Goal: Find specific page/section: Find specific page/section

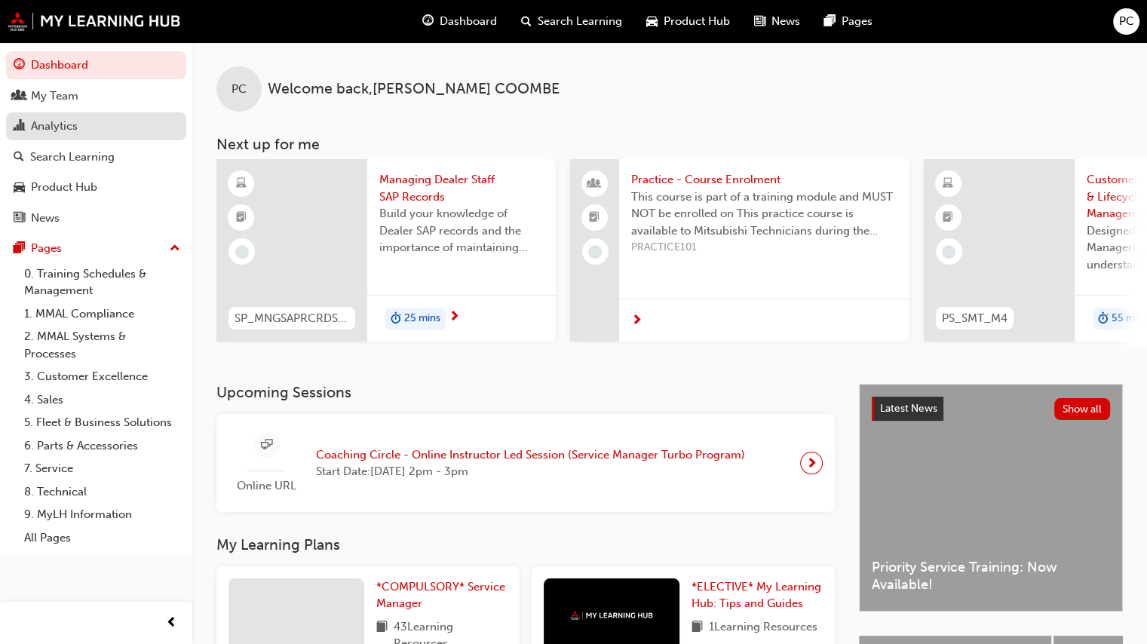
click at [66, 122] on div "Analytics" at bounding box center [54, 126] width 47 height 17
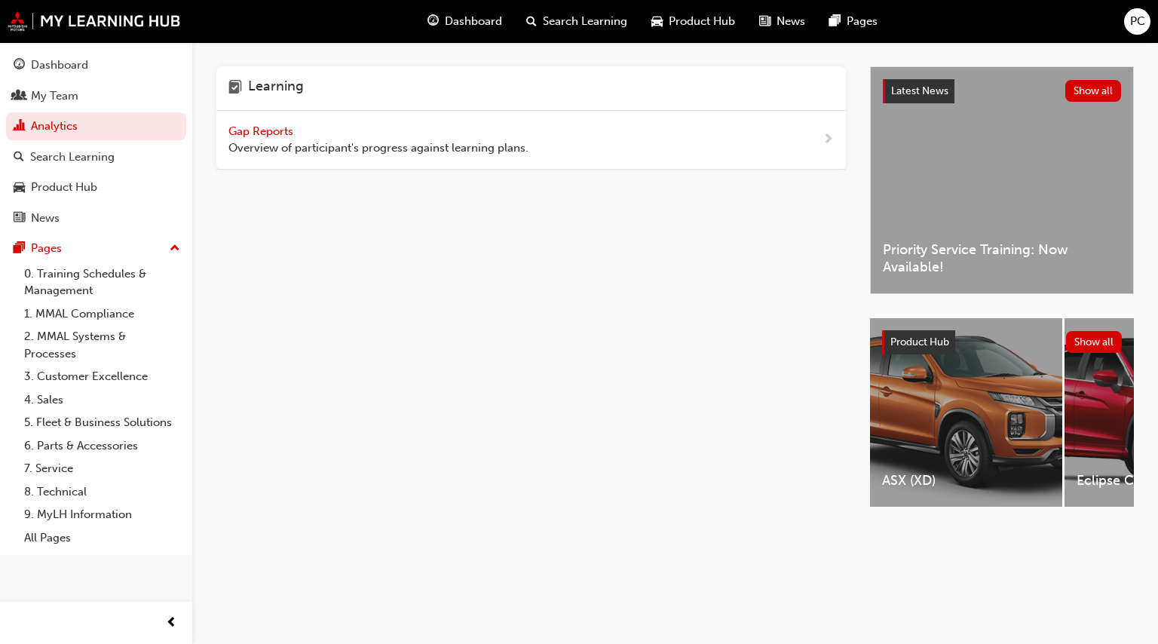
click at [286, 129] on span "Gap Reports" at bounding box center [262, 131] width 68 height 14
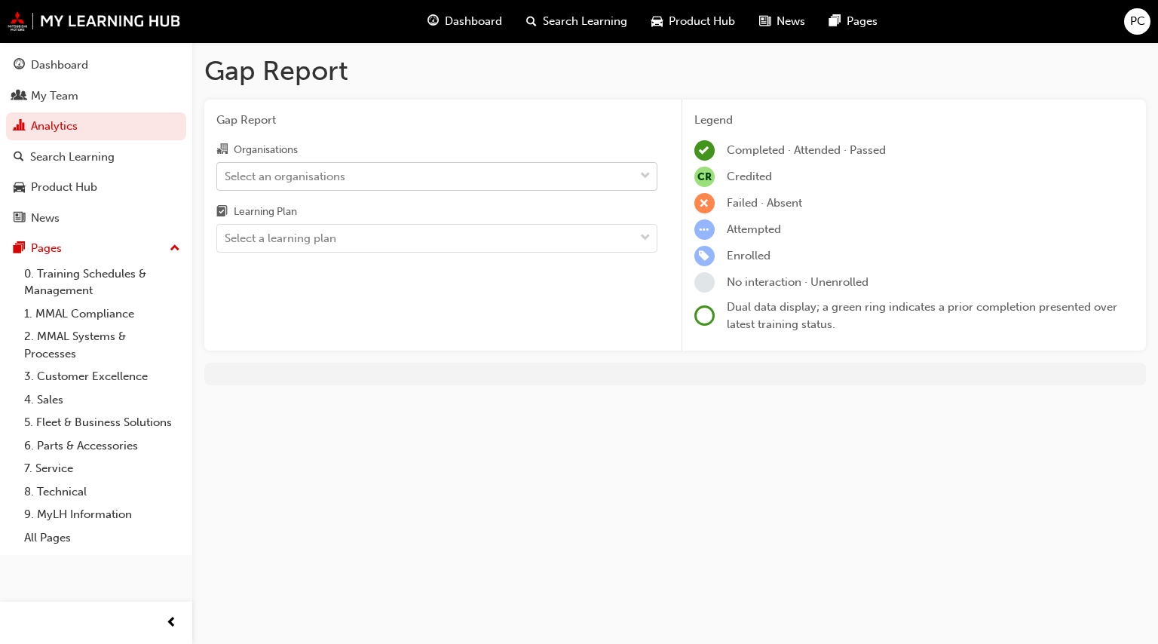
click at [283, 176] on div "Select an organisations" at bounding box center [285, 175] width 121 height 17
click at [226, 176] on input "Organisations Select an organisations" at bounding box center [226, 175] width 2 height 13
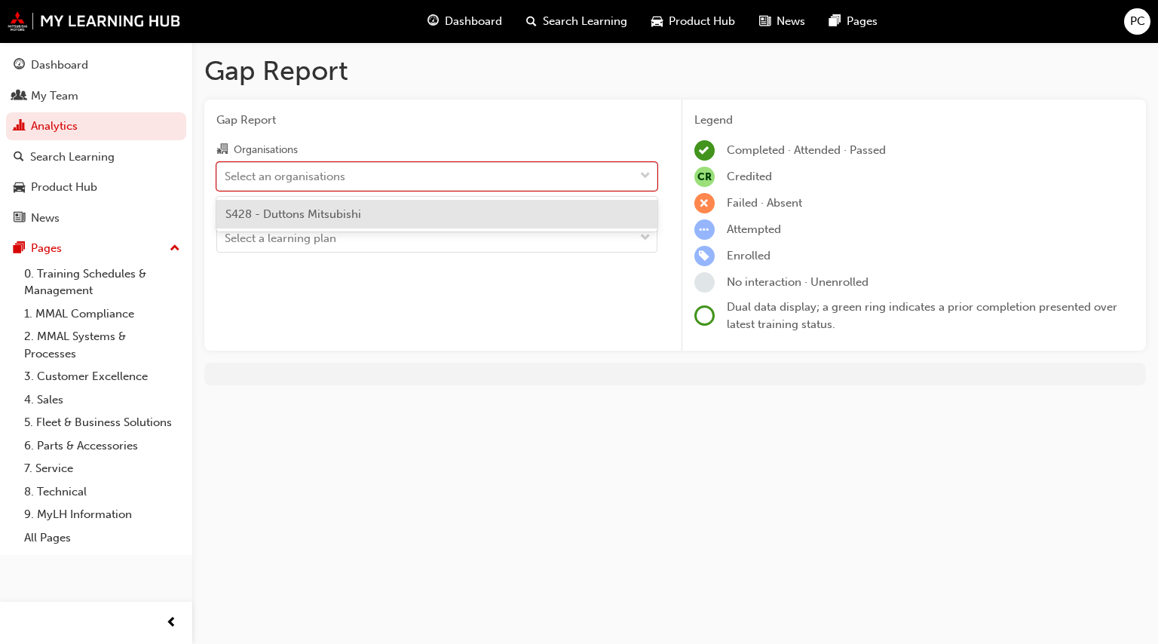
click at [283, 213] on span "S428 - Duttons Mitsubishi" at bounding box center [293, 214] width 136 height 14
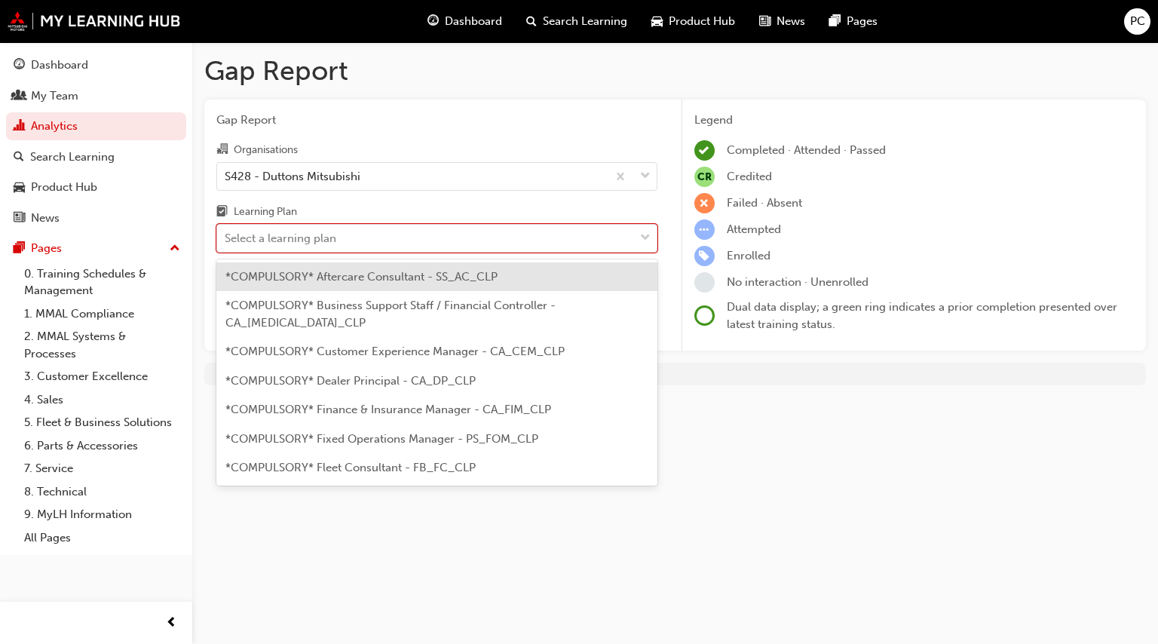
drag, startPoint x: 286, startPoint y: 241, endPoint x: 293, endPoint y: 276, distance: 36.1
click at [286, 241] on div "Select a learning plan" at bounding box center [281, 238] width 112 height 17
click at [226, 241] on input "Learning Plan option *COMPULSORY* Aftercare Consultant - SS_AC_CLP focused, 1 o…" at bounding box center [226, 237] width 2 height 13
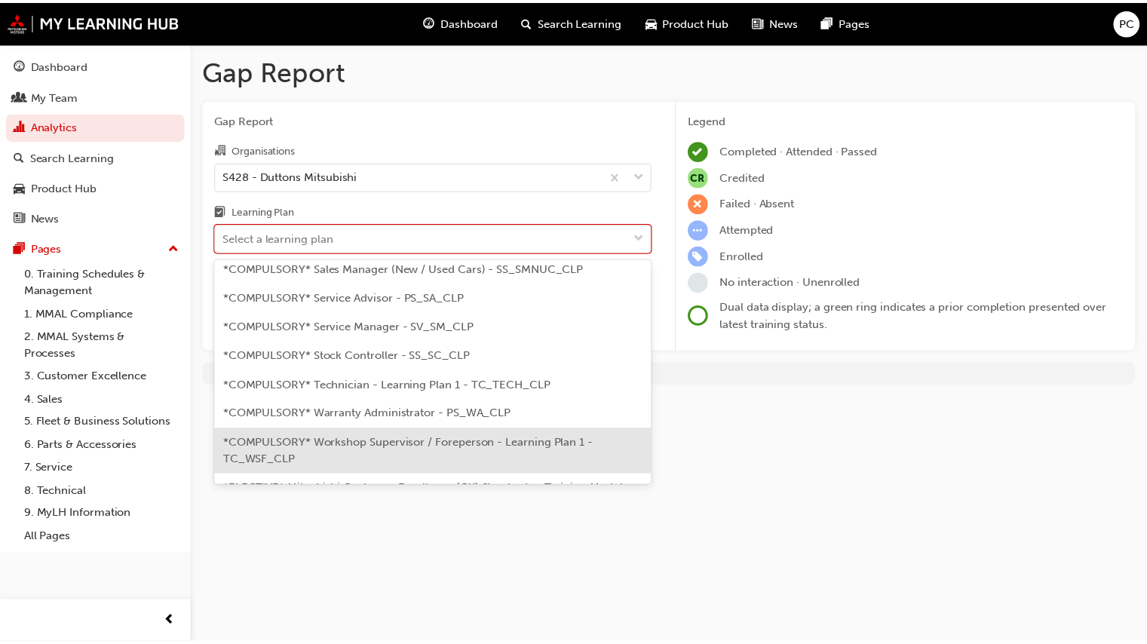
scroll to position [528, 0]
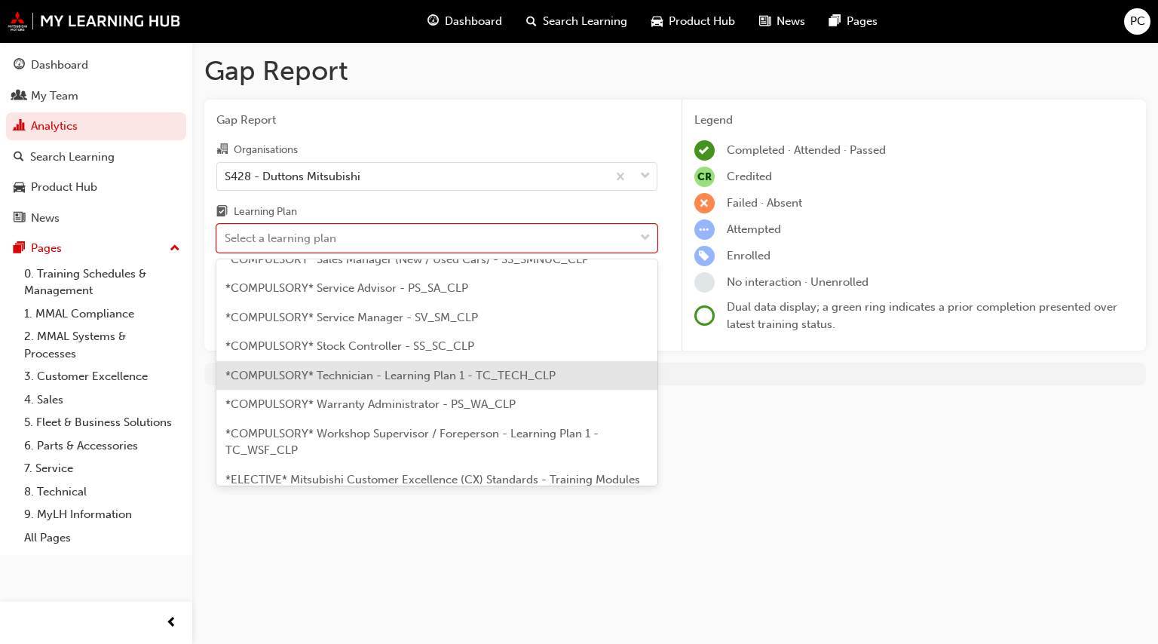
click at [339, 369] on span "*COMPULSORY* Technician - Learning Plan 1 - TC_TECH_CLP" at bounding box center [390, 376] width 330 height 14
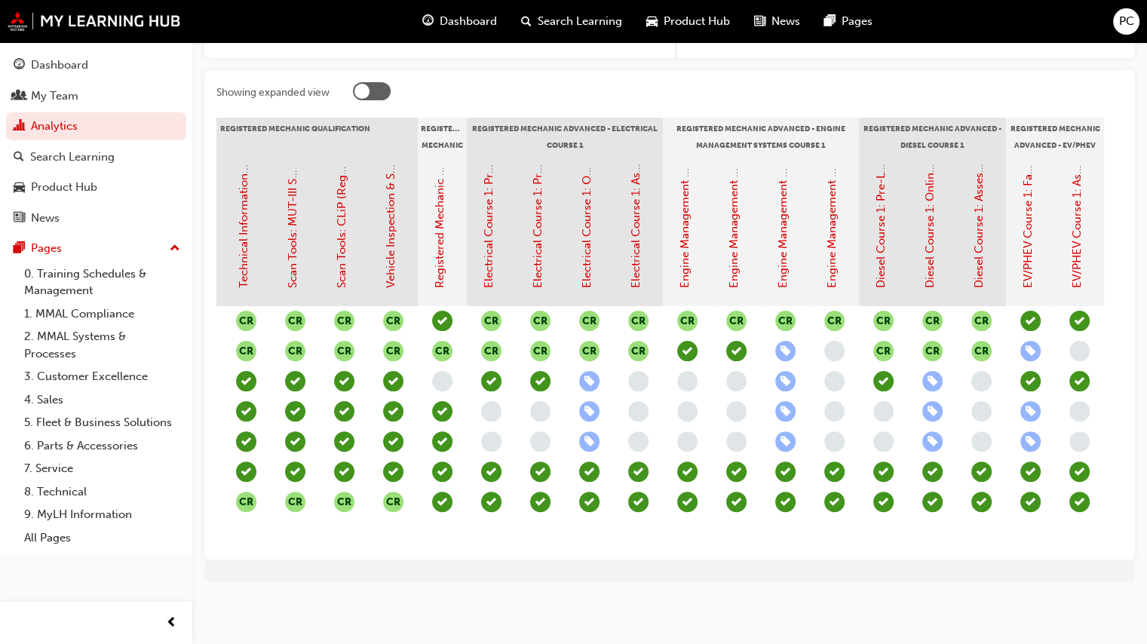
scroll to position [0, 809]
